Goal: Transaction & Acquisition: Book appointment/travel/reservation

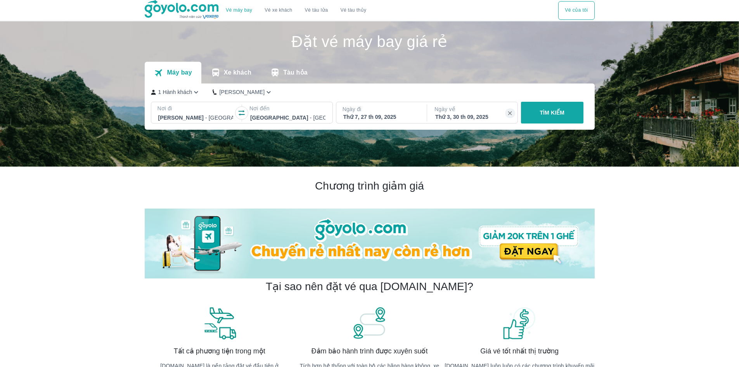
click at [531, 111] on button "TÌM KIẾM" at bounding box center [552, 113] width 62 height 22
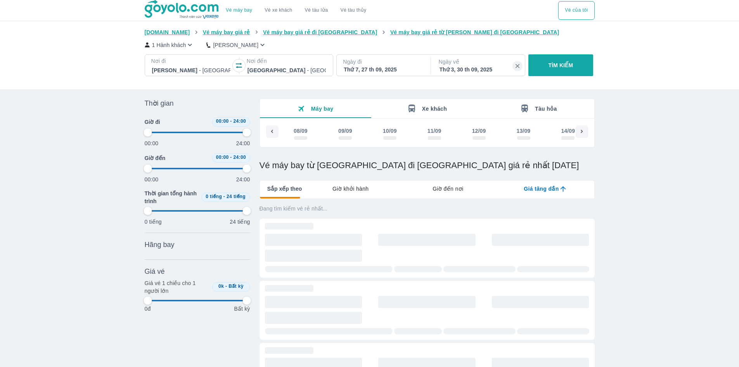
scroll to position [0, 644]
type input "97.9166666666667"
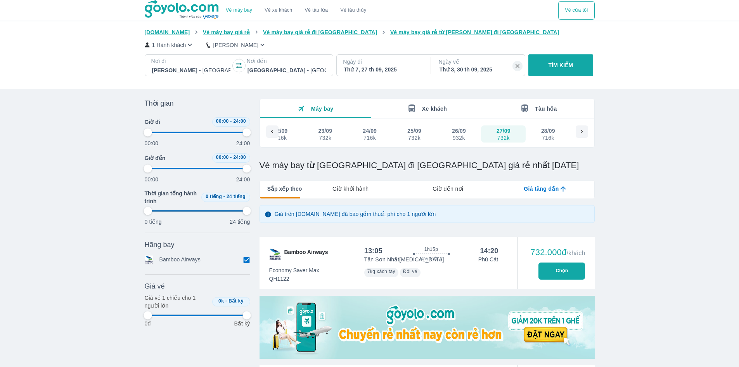
type input "97.9166666666667"
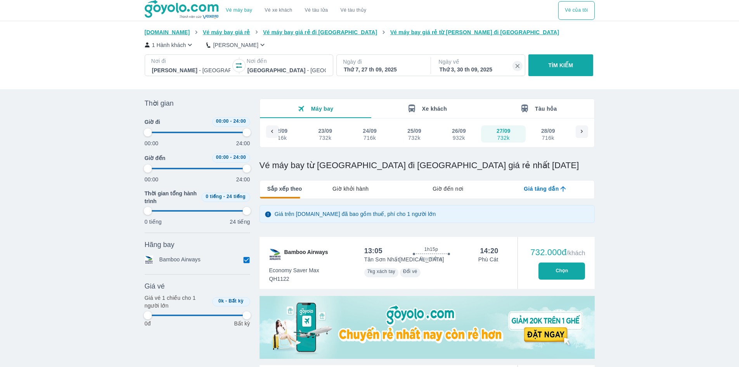
type input "97.9166666666667"
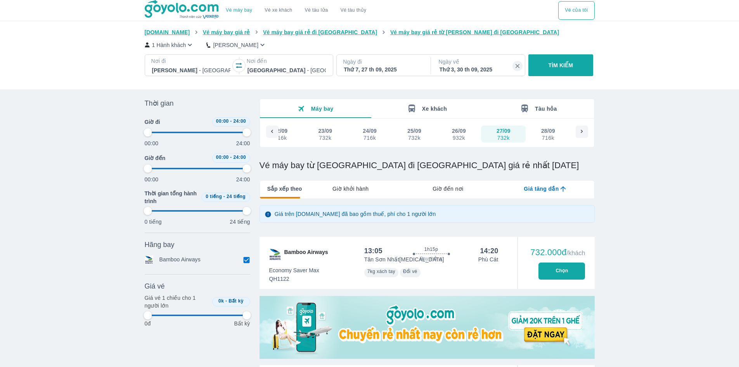
type input "97.9166666666667"
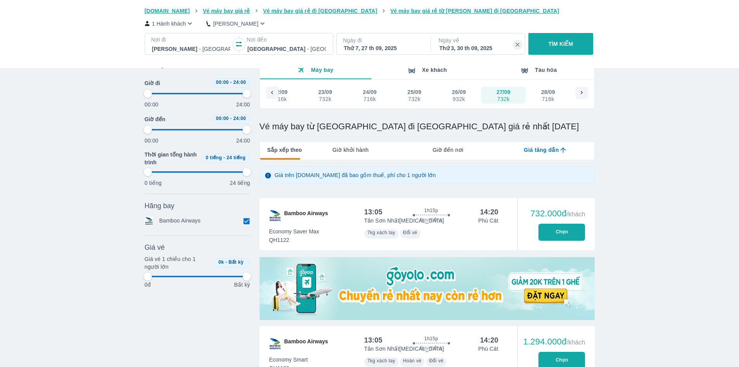
type input "97.9166666666667"
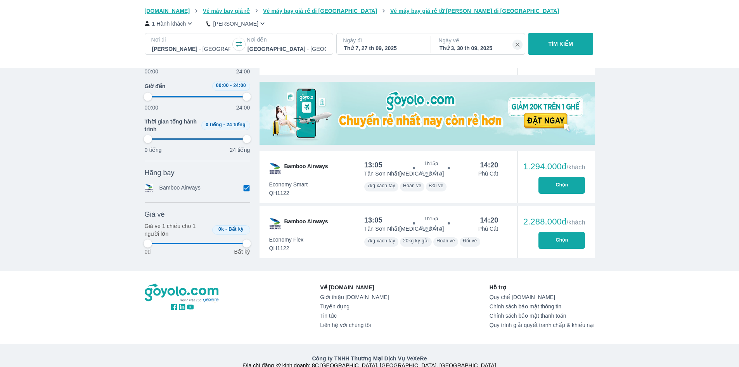
type input "97.9166666666667"
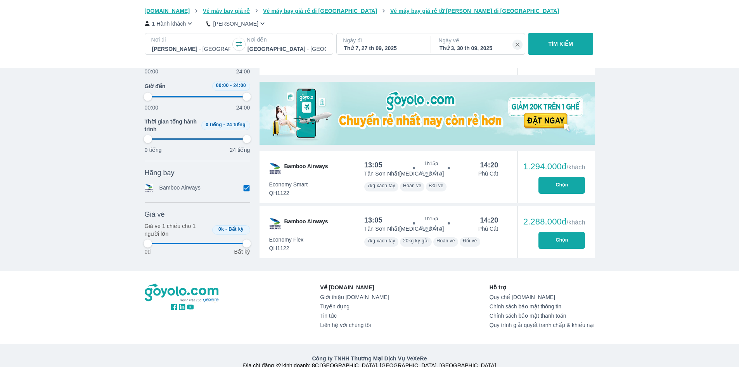
type input "97.9166666666667"
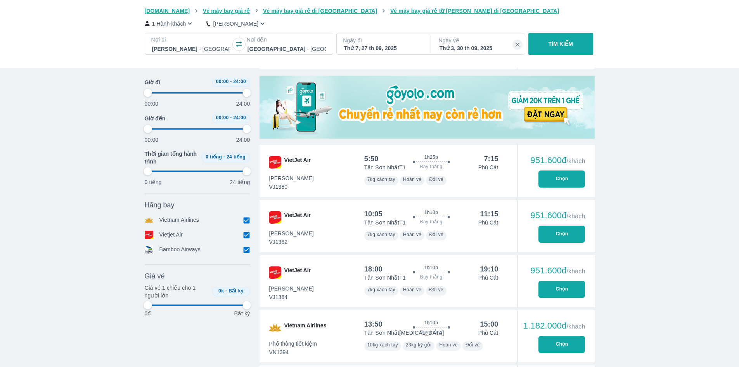
scroll to position [272, 0]
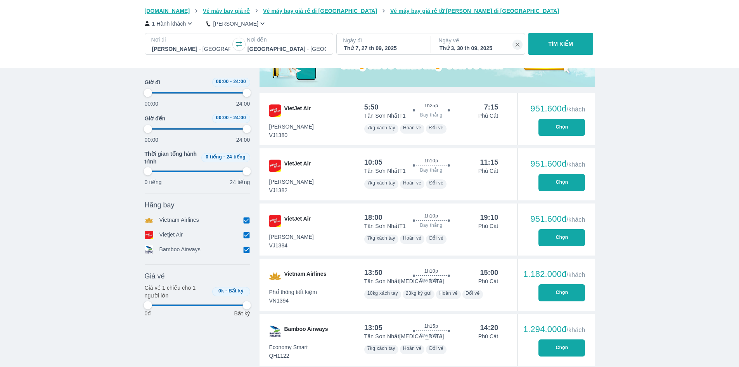
type input "97.9166666666667"
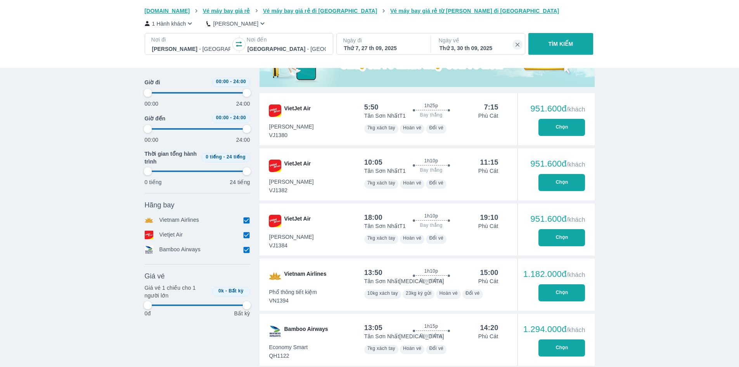
type input "97.9166666666667"
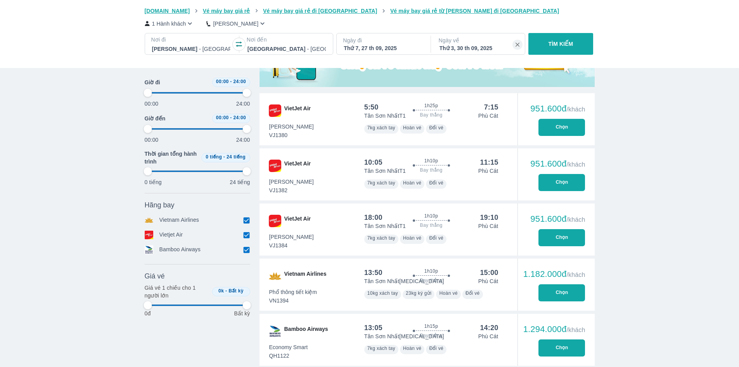
type input "97.9166666666667"
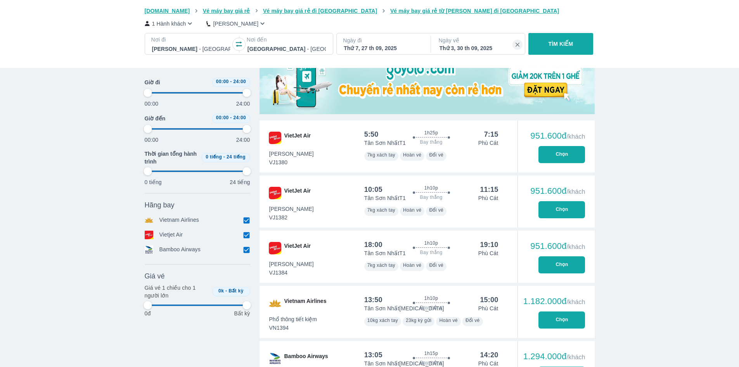
scroll to position [233, 0]
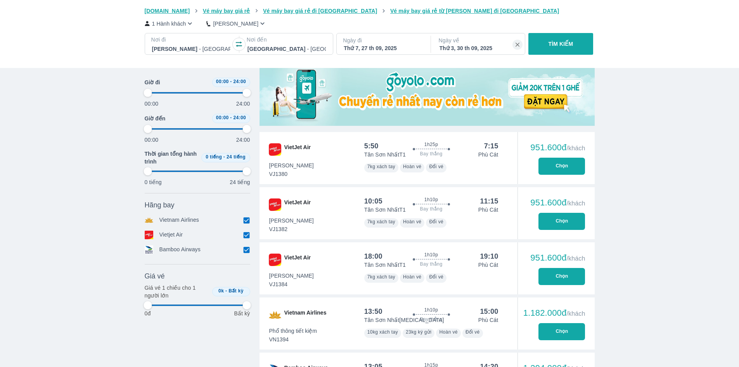
type input "97.9166666666667"
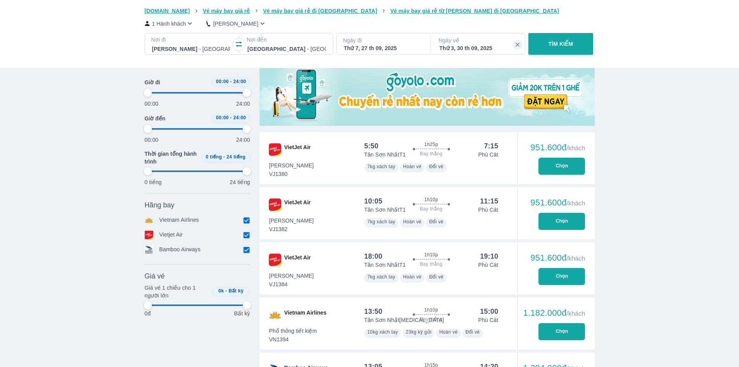
type input "97.9166666666667"
click at [559, 272] on button "Chọn" at bounding box center [562, 276] width 47 height 17
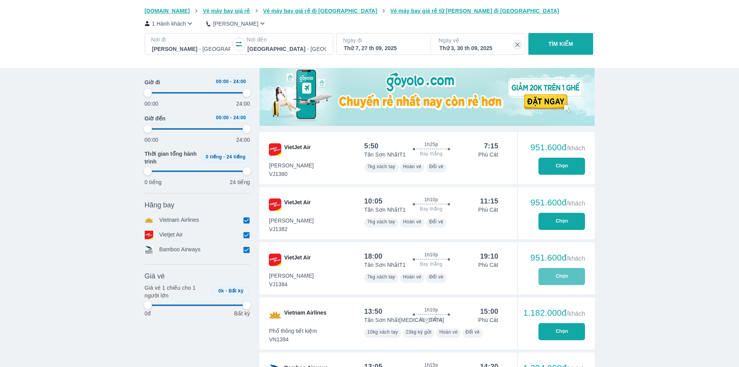
type input "97.9166666666667"
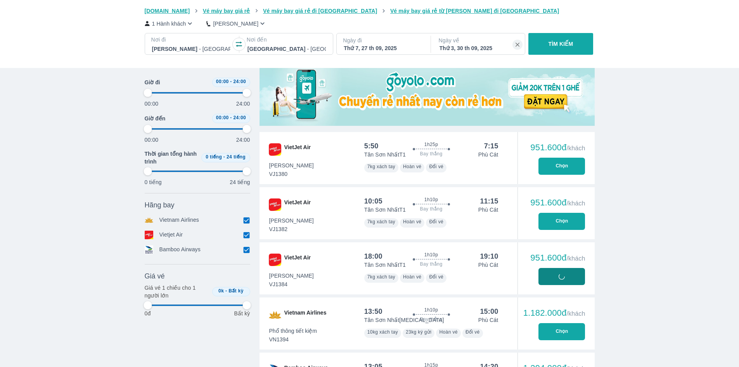
type input "97.9166666666667"
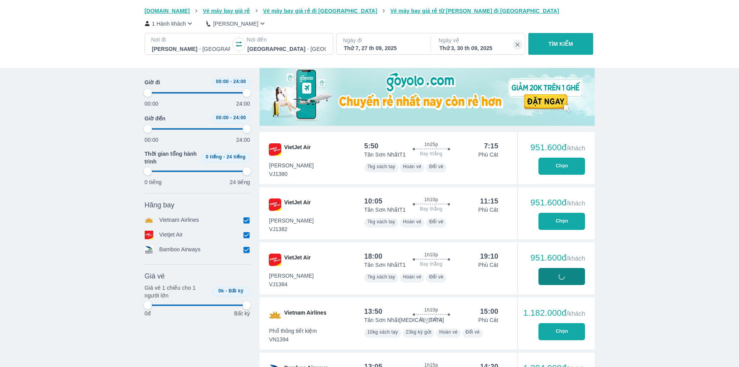
type input "97.9166666666667"
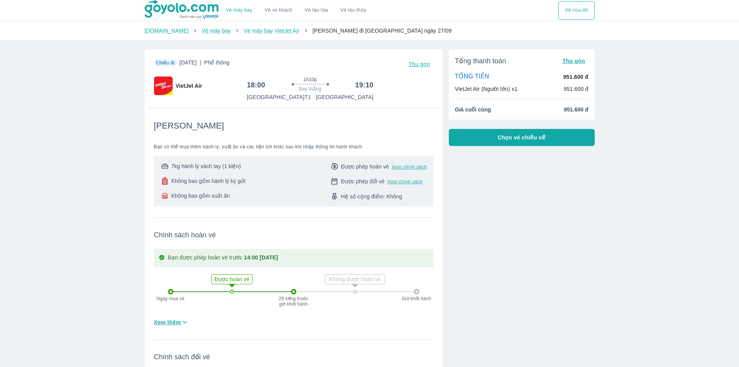
click at [545, 137] on button "Chọn vé chiều về" at bounding box center [522, 137] width 146 height 17
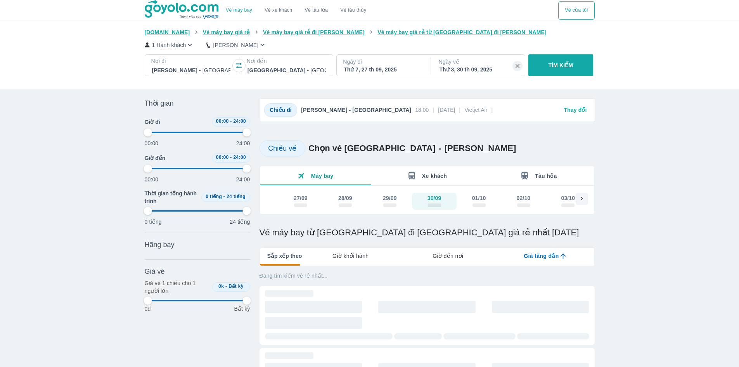
type input "97.9166666666667"
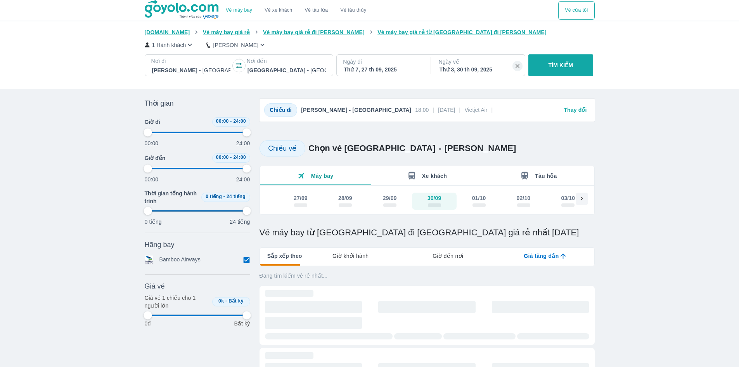
type input "97.9166666666667"
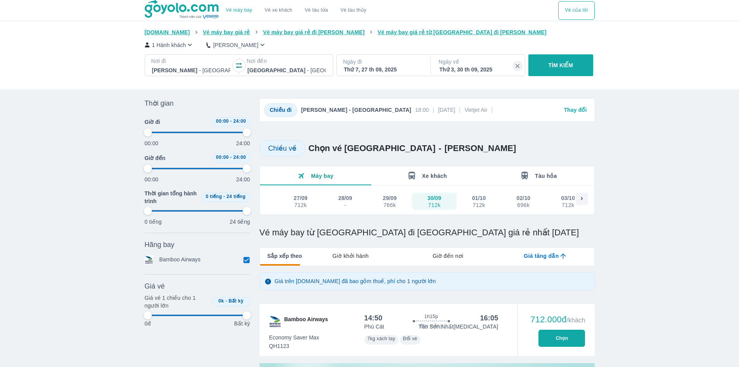
type input "97.9166666666667"
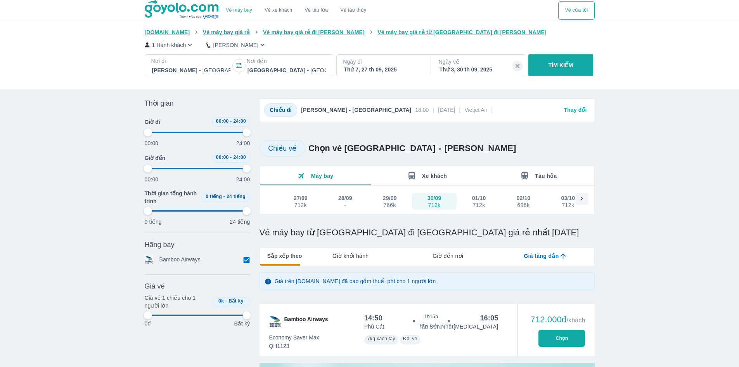
type input "97.9166666666667"
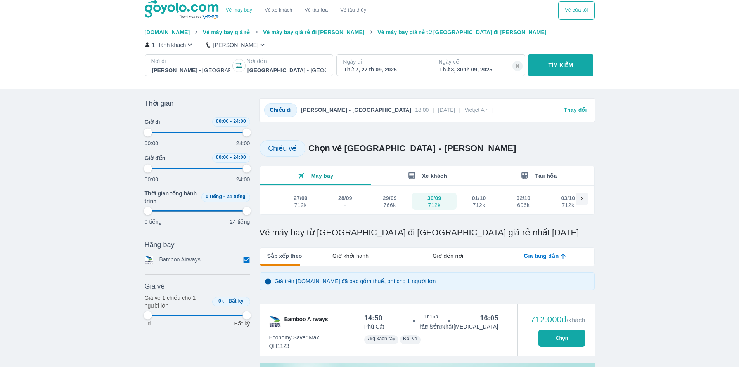
type input "97.9166666666667"
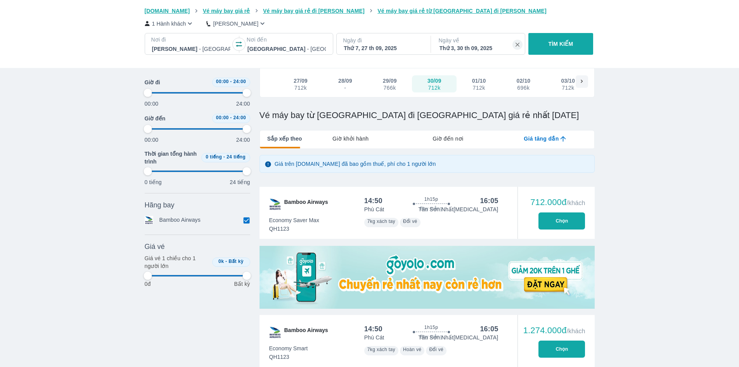
scroll to position [116, 0]
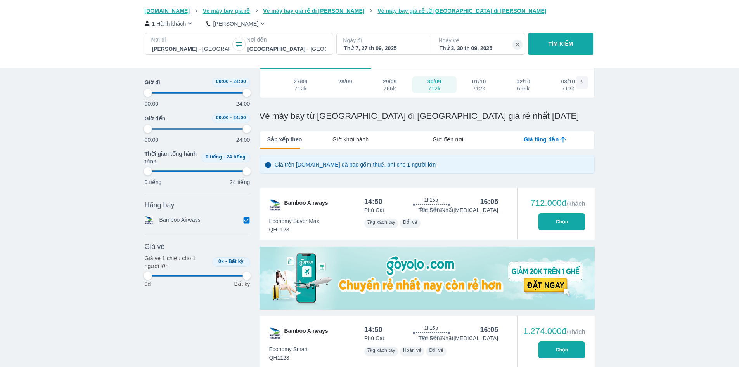
type input "97.9166666666667"
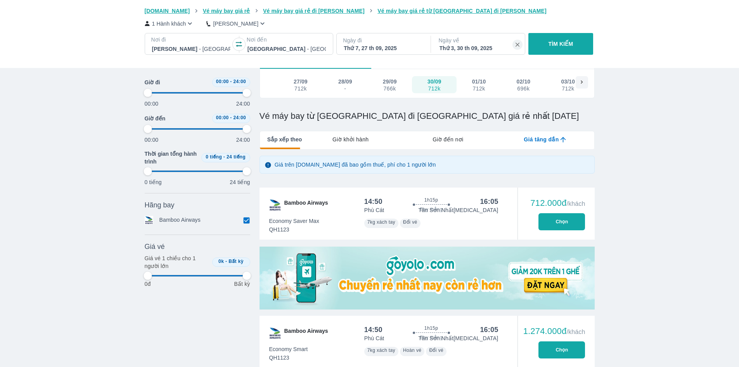
type input "97.9166666666667"
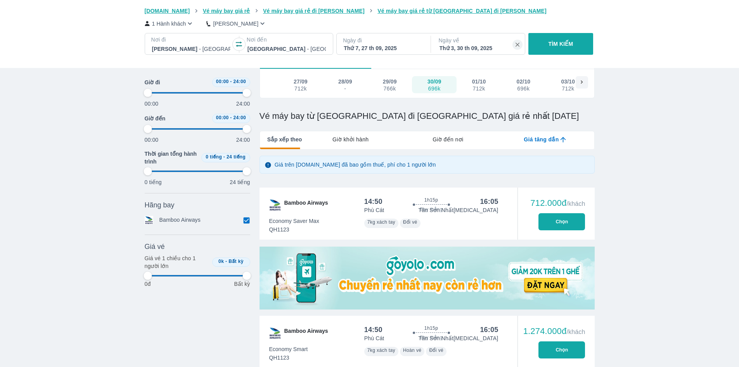
type input "97.9166666666667"
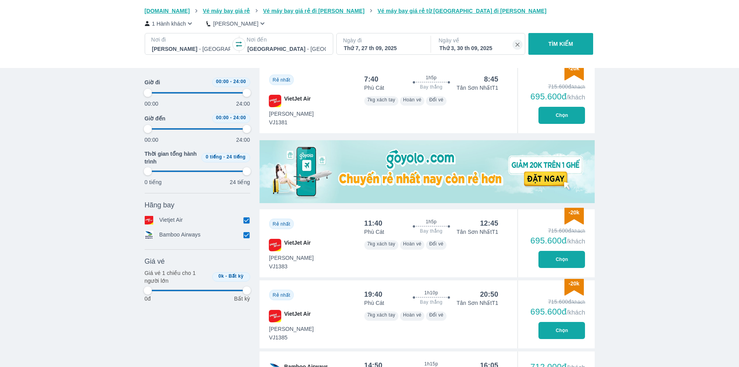
scroll to position [311, 0]
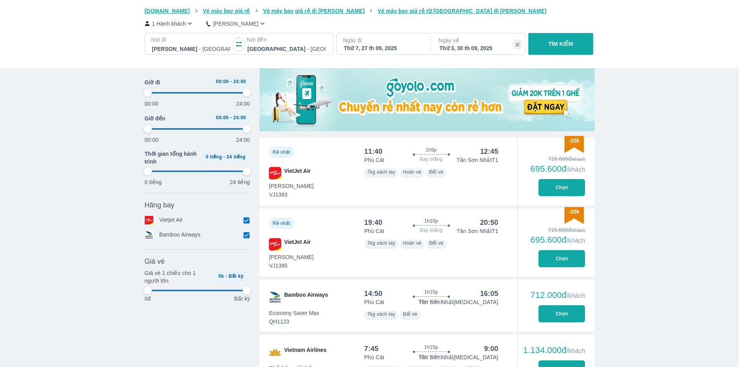
type input "97.9166666666667"
click at [559, 257] on button "Chọn" at bounding box center [562, 258] width 47 height 17
type input "97.9166666666667"
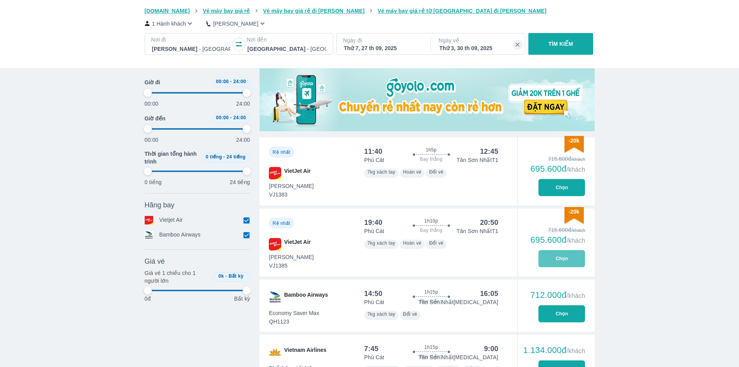
type input "97.9166666666667"
